Goal: Transaction & Acquisition: Purchase product/service

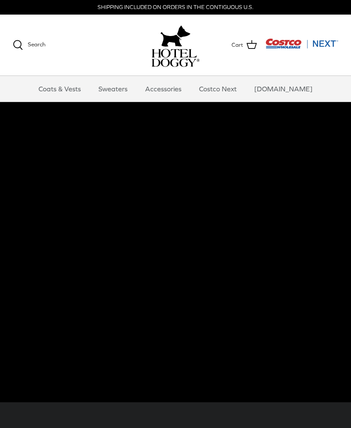
click at [180, 88] on link "Accessories" at bounding box center [164, 89] width 52 height 26
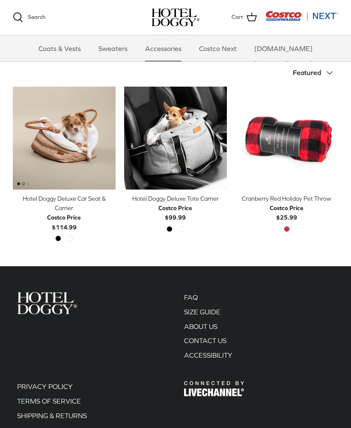
scroll to position [178, 0]
click at [63, 128] on img "Hotel Doggy Deluxe Car Seat & Carrier" at bounding box center [64, 138] width 103 height 103
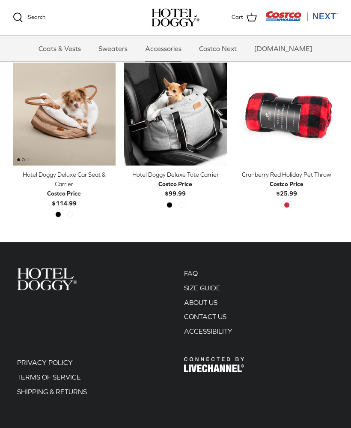
scroll to position [211, 0]
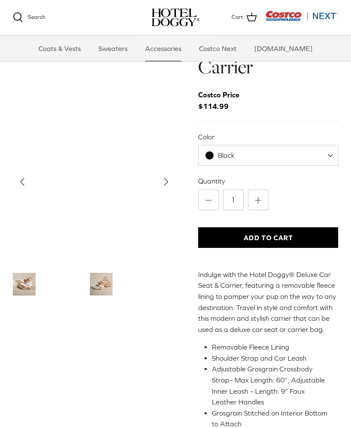
scroll to position [38, 0]
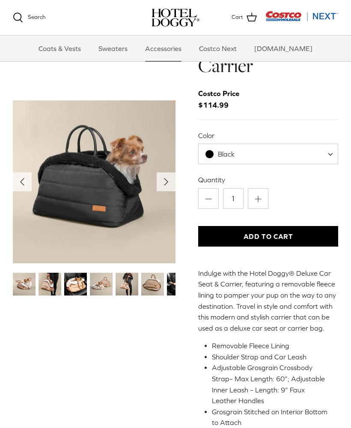
click at [78, 285] on img "Thumbnail Link" at bounding box center [75, 283] width 23 height 23
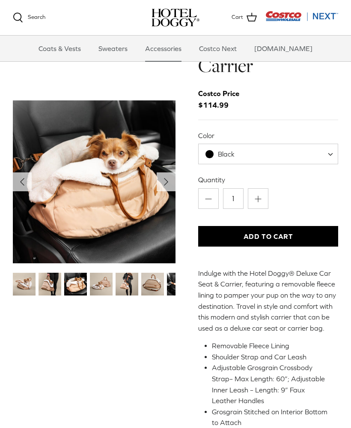
click at [100, 279] on img "Thumbnail Link" at bounding box center [101, 283] width 23 height 23
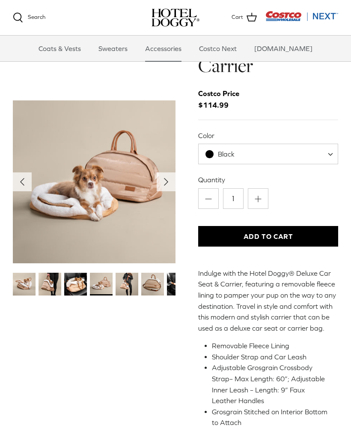
click at [124, 284] on img "Thumbnail Link" at bounding box center [127, 283] width 23 height 23
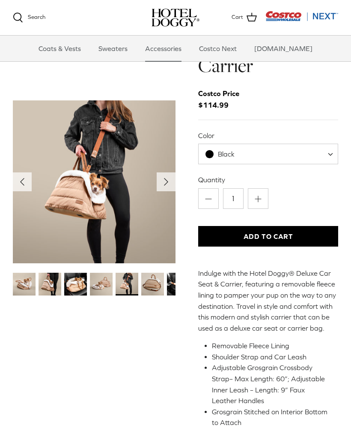
click at [150, 277] on img "Thumbnail Link" at bounding box center [152, 283] width 23 height 23
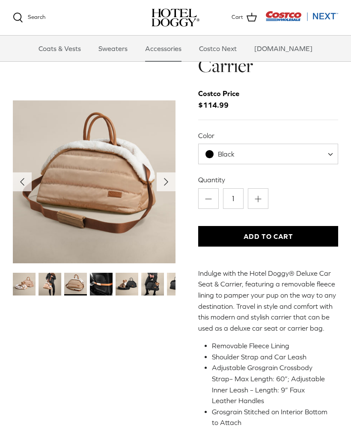
click at [108, 290] on img "Thumbnail Link" at bounding box center [101, 283] width 23 height 23
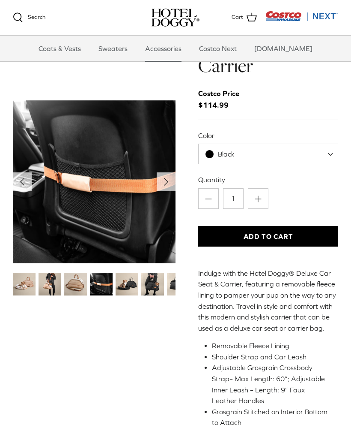
click at [122, 287] on img "Thumbnail Link" at bounding box center [127, 283] width 23 height 23
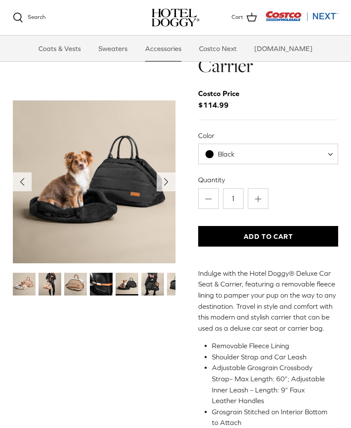
click at [135, 281] on img "Thumbnail Link" at bounding box center [127, 283] width 23 height 23
click at [153, 288] on img "Thumbnail Link" at bounding box center [152, 283] width 23 height 23
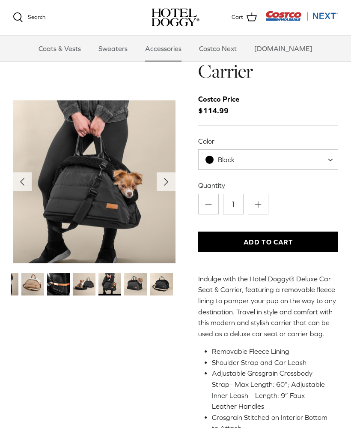
scroll to position [34, 0]
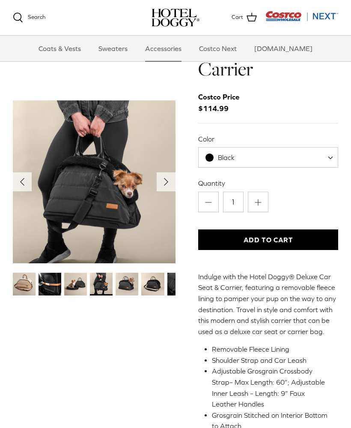
click at [128, 286] on img "Thumbnail Link" at bounding box center [127, 283] width 23 height 23
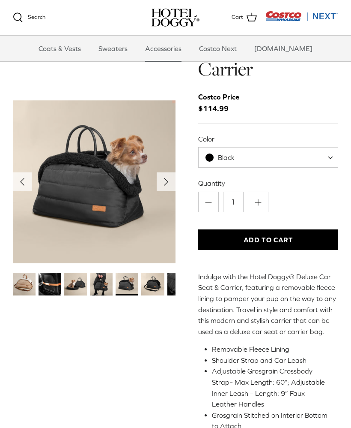
click at [150, 283] on img "Thumbnail Link" at bounding box center [152, 283] width 23 height 23
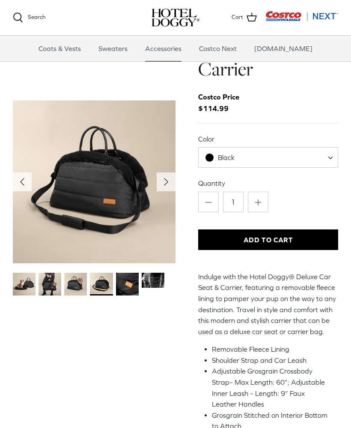
click at [150, 279] on img "Thumbnail Link" at bounding box center [153, 279] width 23 height 15
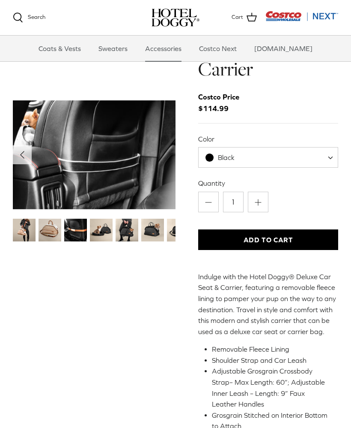
click at [27, 223] on img "Thumbnail Link" at bounding box center [24, 229] width 23 height 23
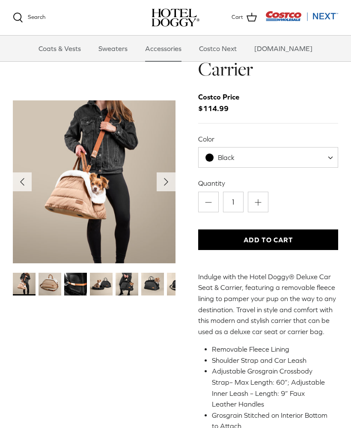
click at [110, 289] on img "Thumbnail Link" at bounding box center [101, 283] width 23 height 23
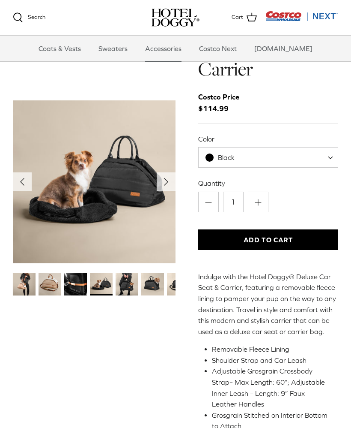
click at [127, 290] on img "Thumbnail Link" at bounding box center [127, 283] width 23 height 23
click at [123, 278] on img "Thumbnail Link" at bounding box center [127, 283] width 23 height 23
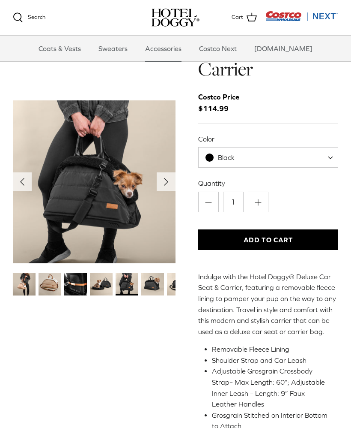
click at [156, 277] on img "Thumbnail Link" at bounding box center [152, 283] width 23 height 23
click at [152, 278] on img "Thumbnail Link" at bounding box center [152, 283] width 23 height 23
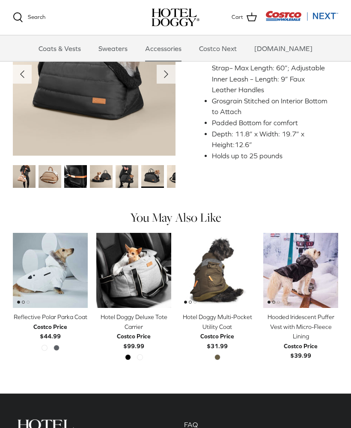
scroll to position [355, 0]
